Goal: Task Accomplishment & Management: Use online tool/utility

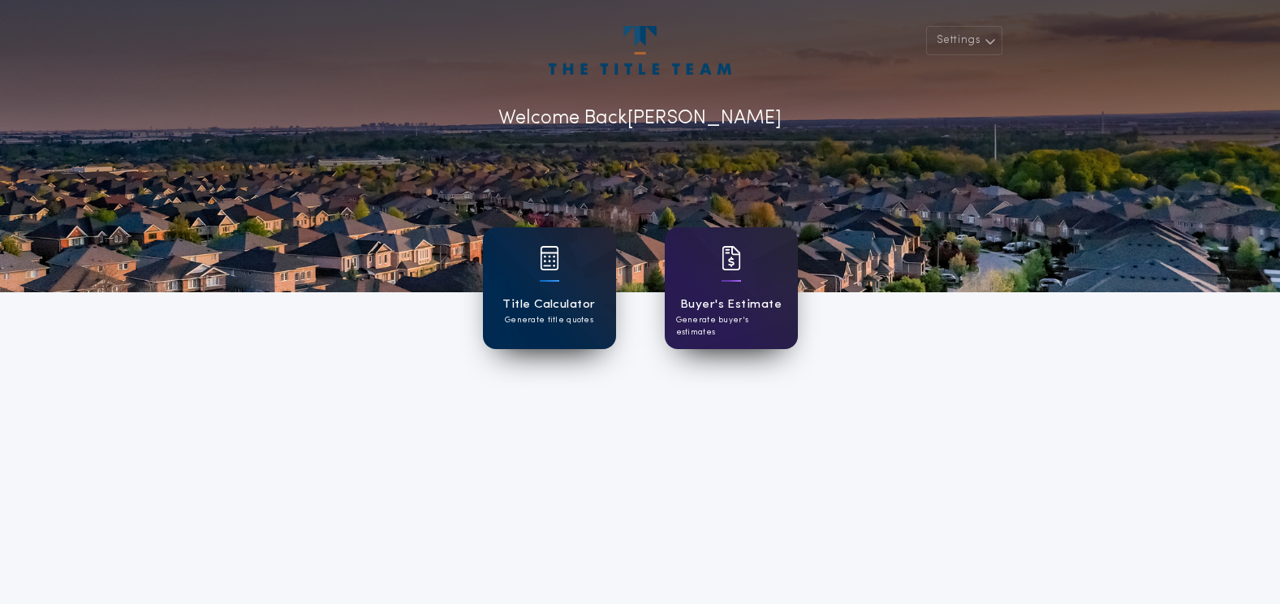
click at [602, 300] on div "Title Calculator Generate title quotes" at bounding box center [549, 288] width 133 height 122
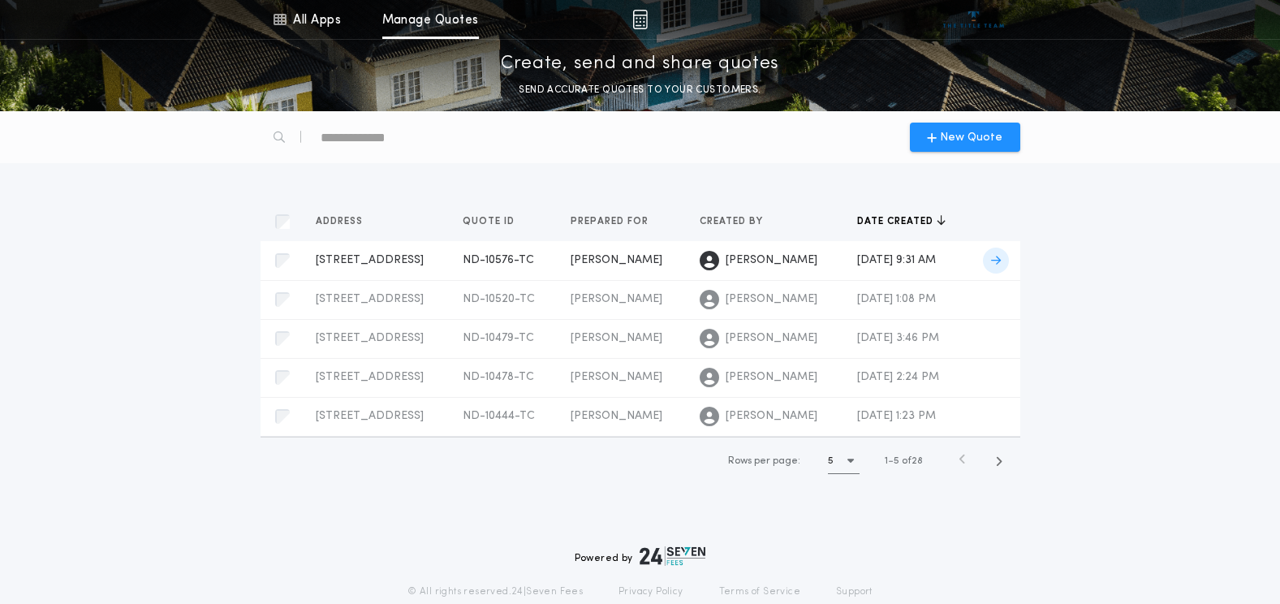
click at [646, 259] on div "[PERSON_NAME]" at bounding box center [622, 260] width 103 height 16
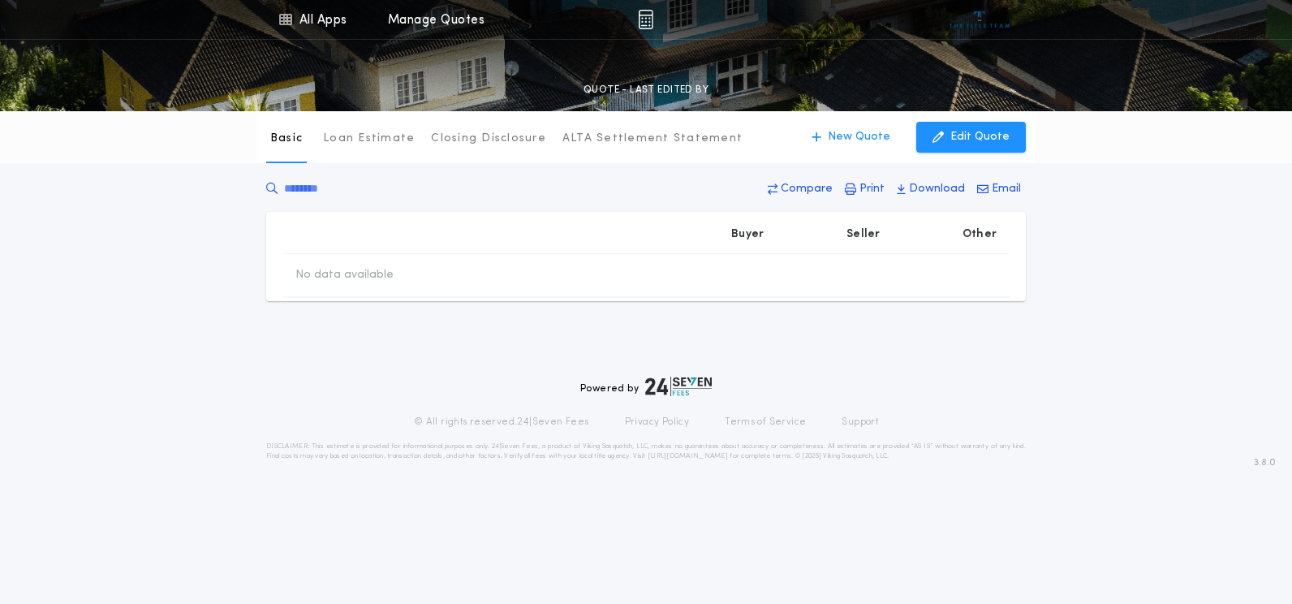
click at [646, 259] on tr "No data available" at bounding box center [645, 276] width 727 height 44
type input "********"
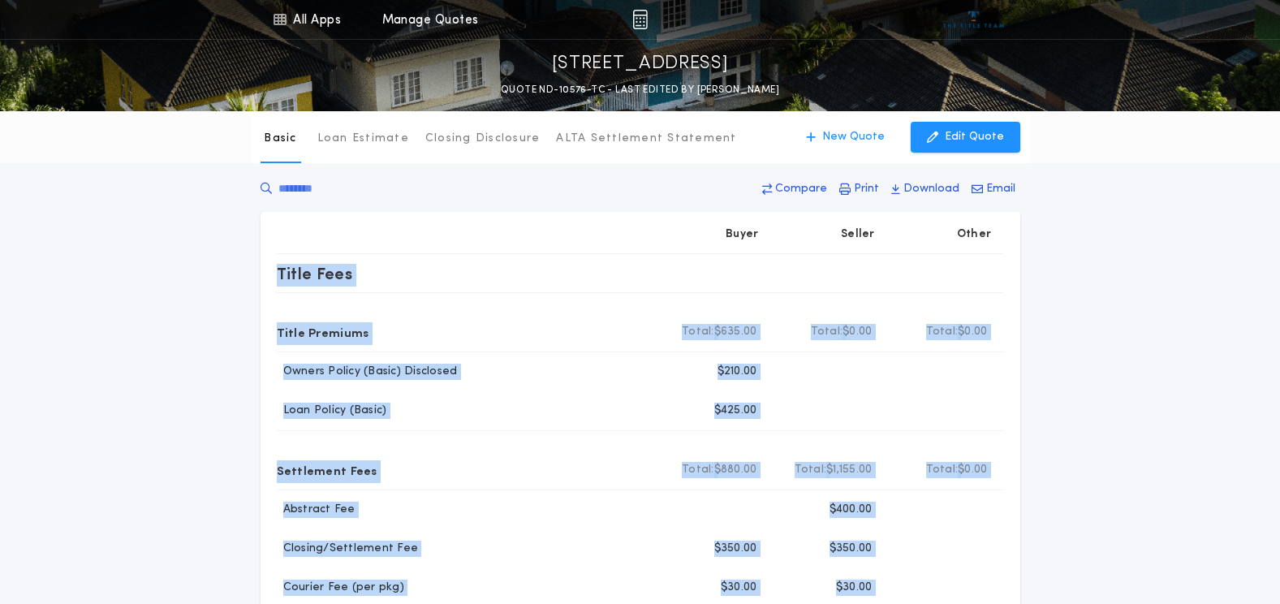
scroll to position [81, 0]
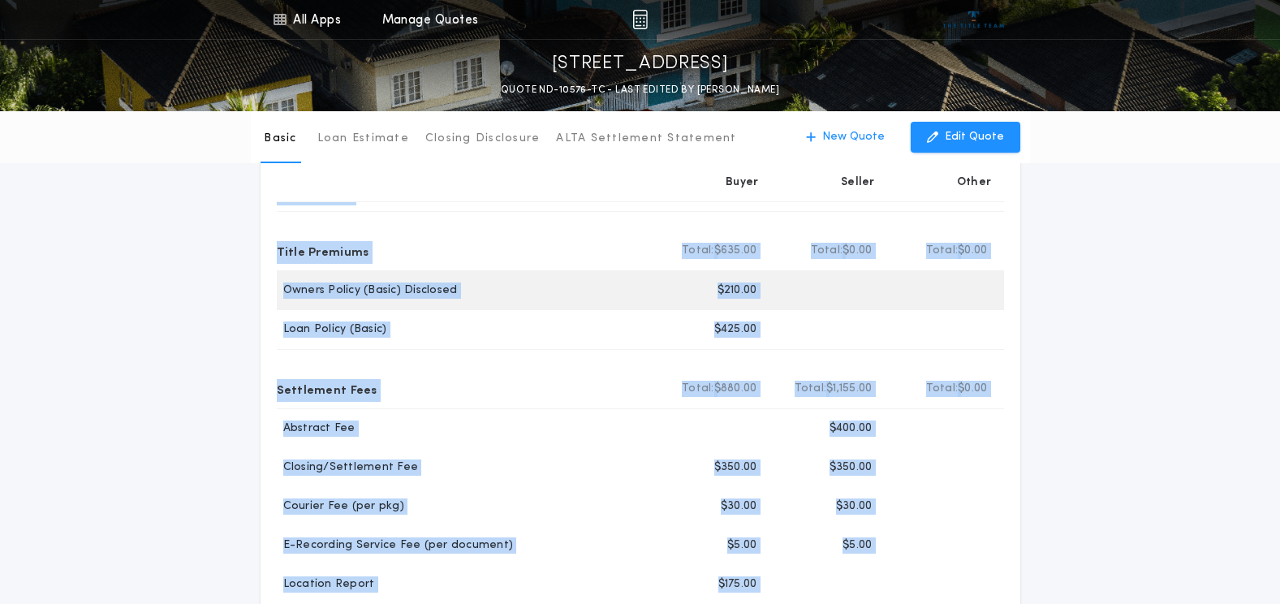
click at [553, 285] on div "Owners Policy (Basic) Disclosed" at bounding box center [466, 290] width 378 height 16
